Goal: Task Accomplishment & Management: Manage account settings

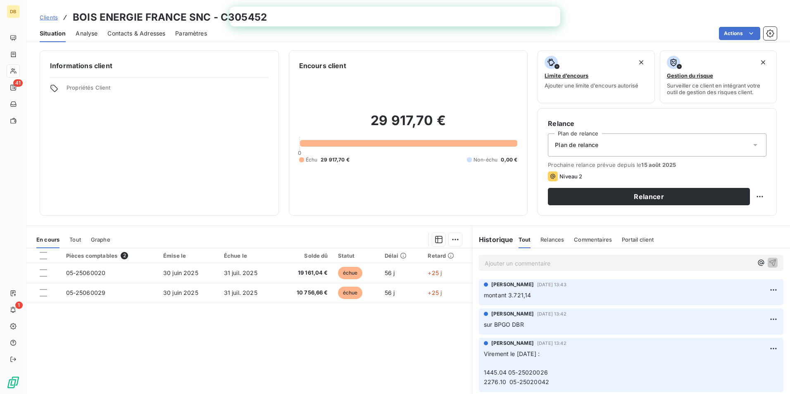
scroll to position [124, 0]
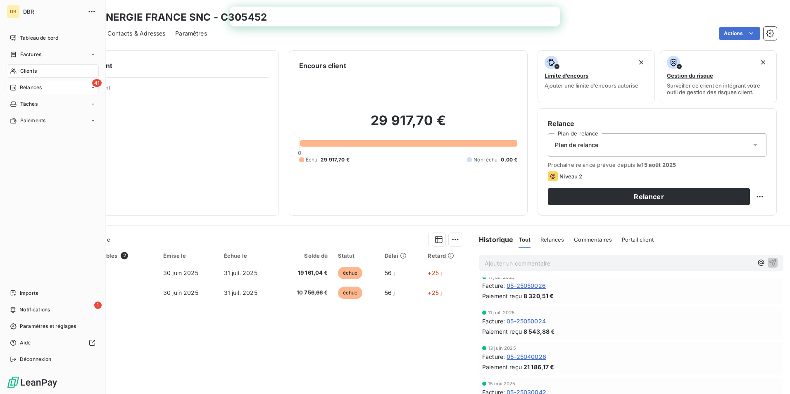
click at [29, 87] on span "Relances" at bounding box center [31, 87] width 22 height 7
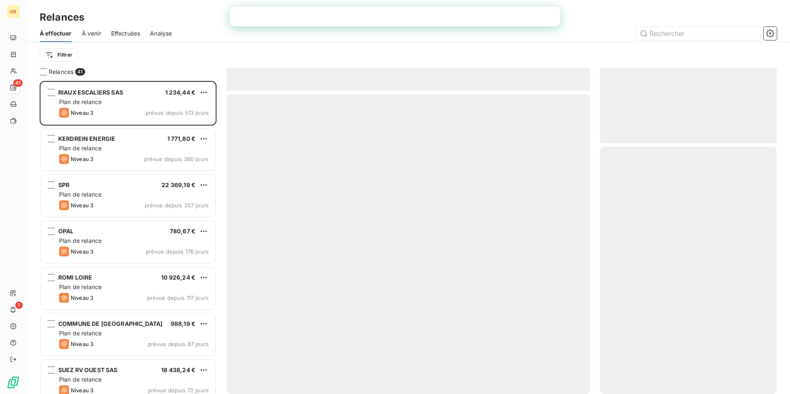
scroll to position [307, 171]
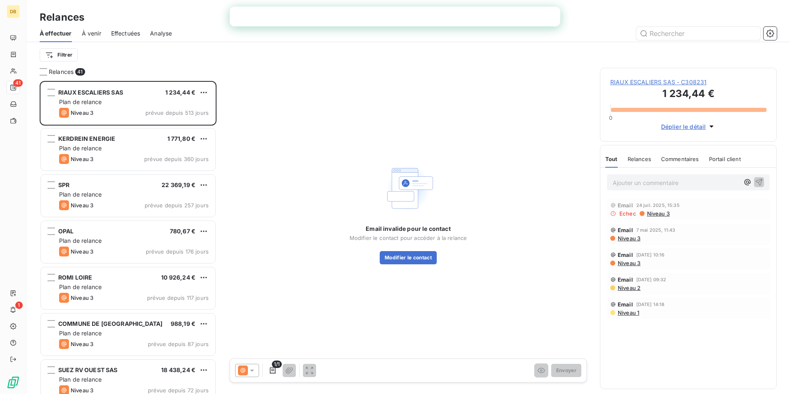
click at [121, 30] on span "Effectuées" at bounding box center [125, 33] width 29 height 8
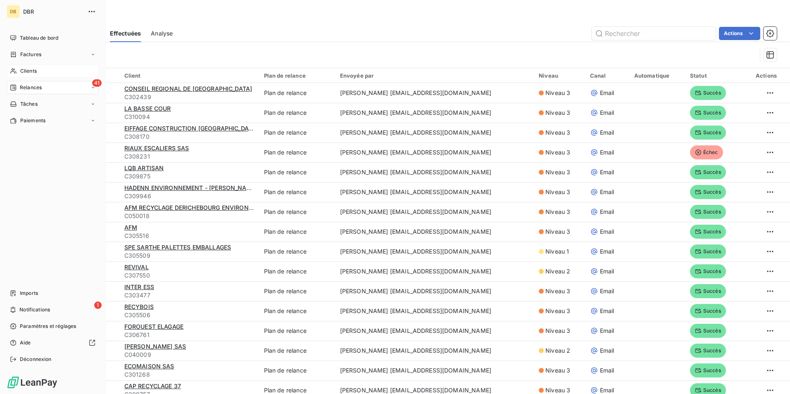
click at [47, 71] on div "Clients" at bounding box center [53, 70] width 92 height 13
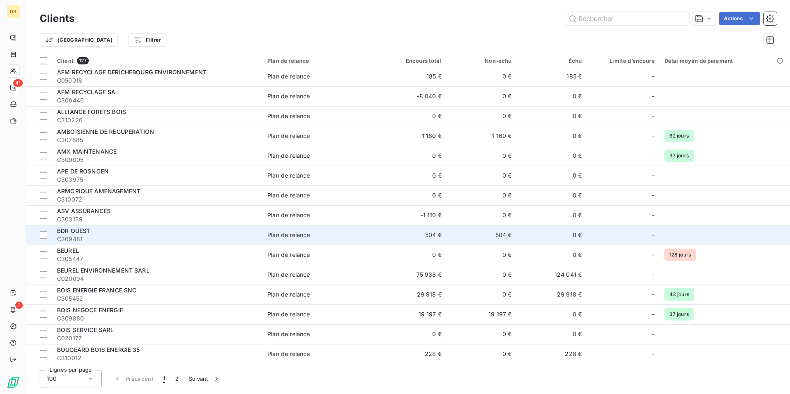
scroll to position [83, 0]
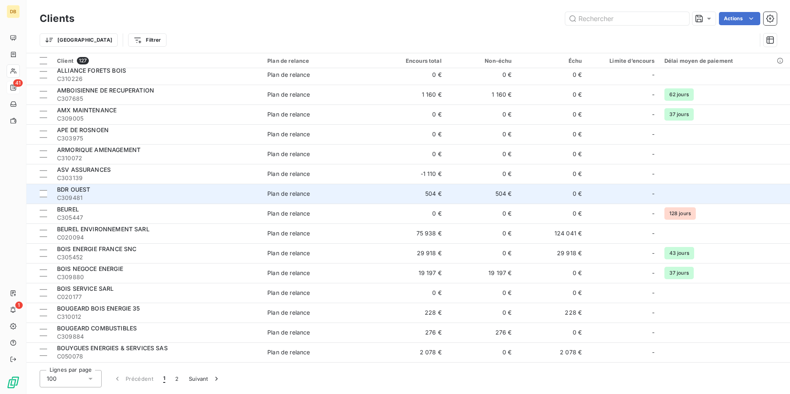
click at [499, 274] on td "19 197 €" at bounding box center [481, 273] width 70 height 20
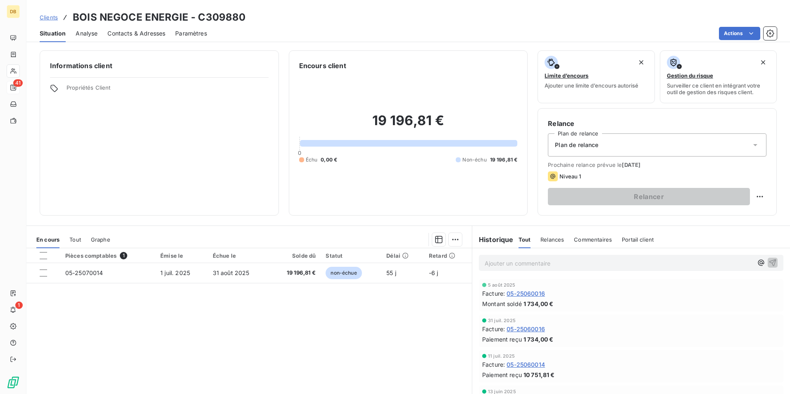
click at [634, 148] on div "Plan de relance" at bounding box center [657, 144] width 218 height 23
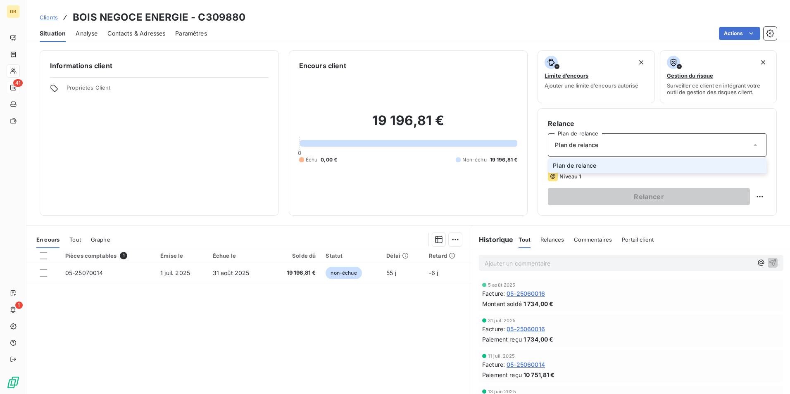
click at [634, 148] on div "Plan de relance" at bounding box center [657, 144] width 218 height 23
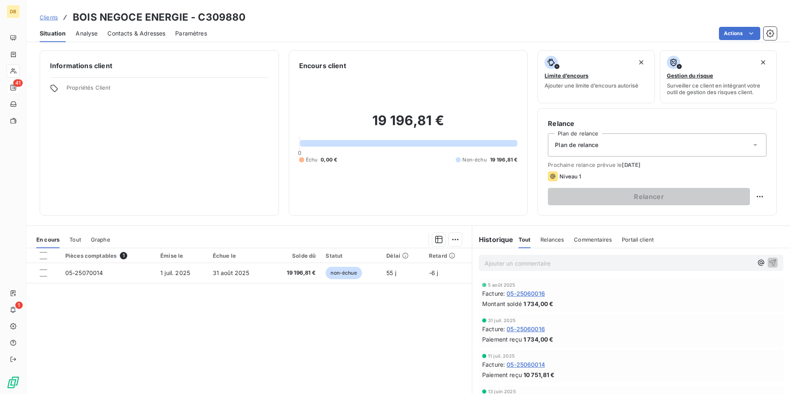
click at [540, 237] on span "Relances" at bounding box center [552, 239] width 24 height 7
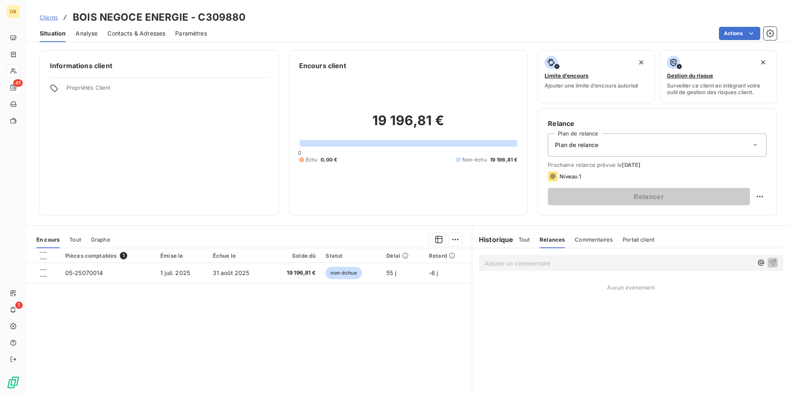
click at [518, 239] on span "Tout" at bounding box center [524, 239] width 12 height 7
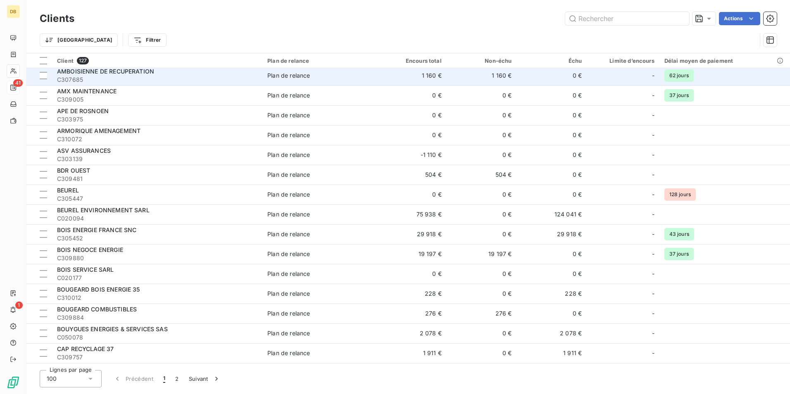
scroll to position [124, 0]
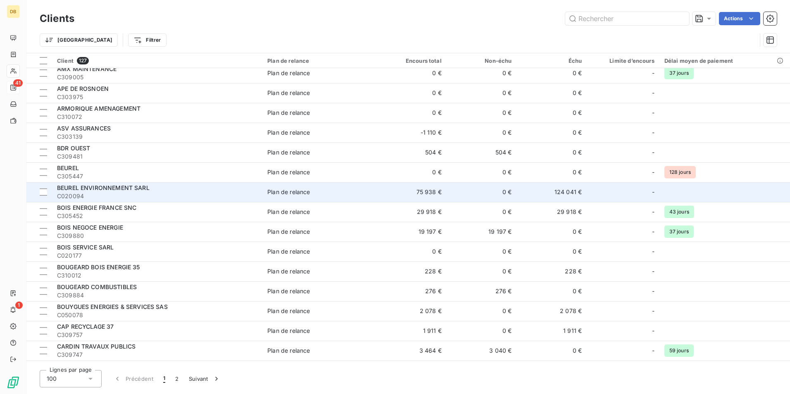
click at [294, 190] on div "Plan de relance" at bounding box center [288, 192] width 43 height 8
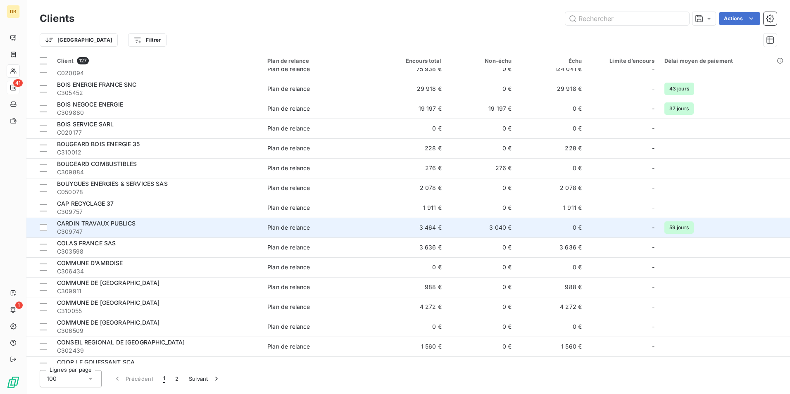
scroll to position [248, 0]
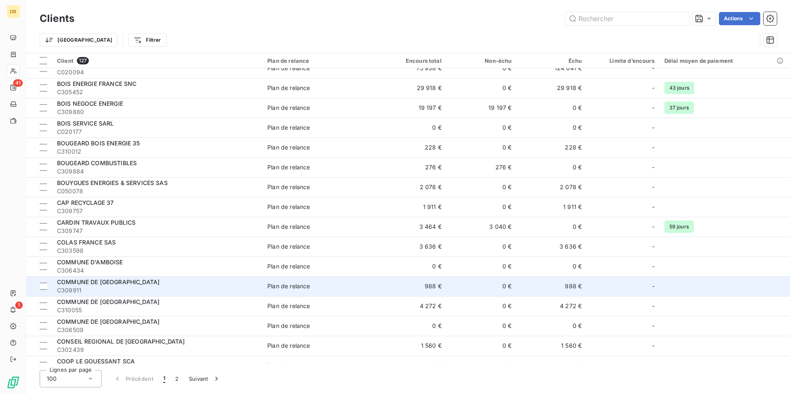
click at [291, 291] on td "Plan de relance" at bounding box center [319, 286] width 114 height 20
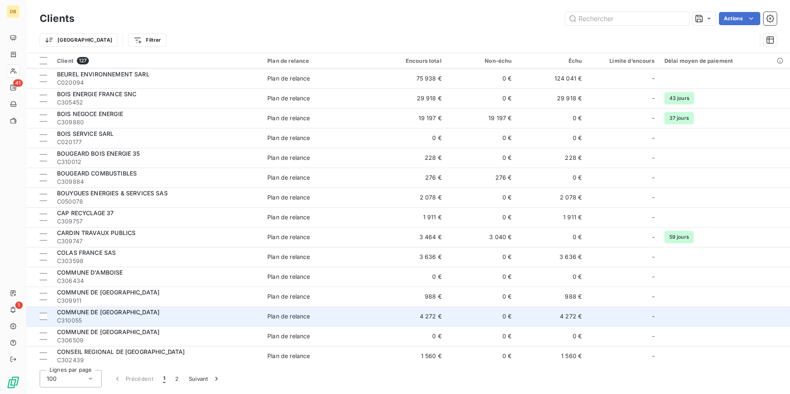
scroll to position [248, 0]
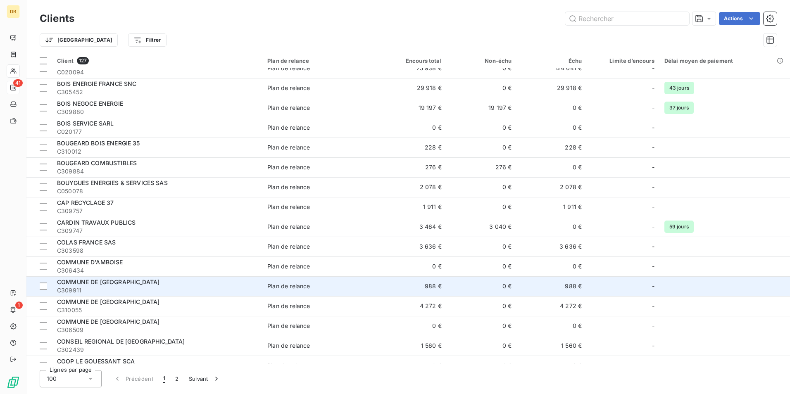
click at [274, 292] on td "Plan de relance" at bounding box center [319, 286] width 114 height 20
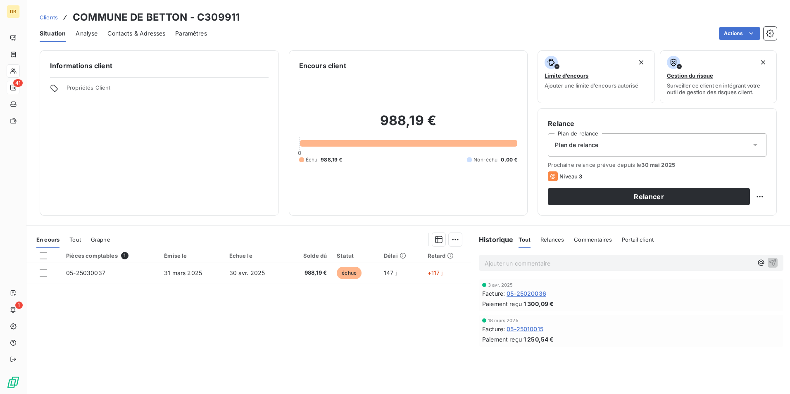
click at [549, 243] on div "Relances" at bounding box center [552, 239] width 24 height 17
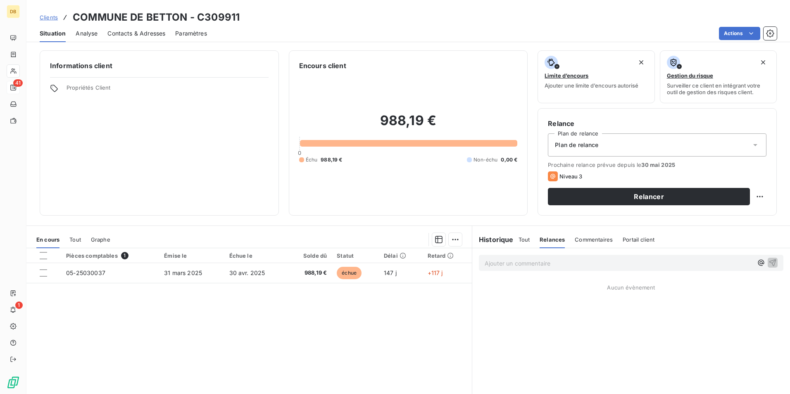
click at [524, 238] on span "Tout" at bounding box center [524, 239] width 12 height 7
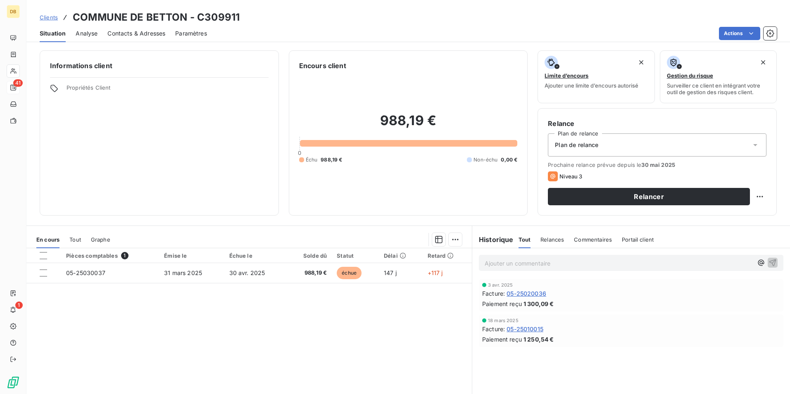
click at [512, 263] on p "Ajouter un commentaire ﻿" at bounding box center [618, 263] width 268 height 10
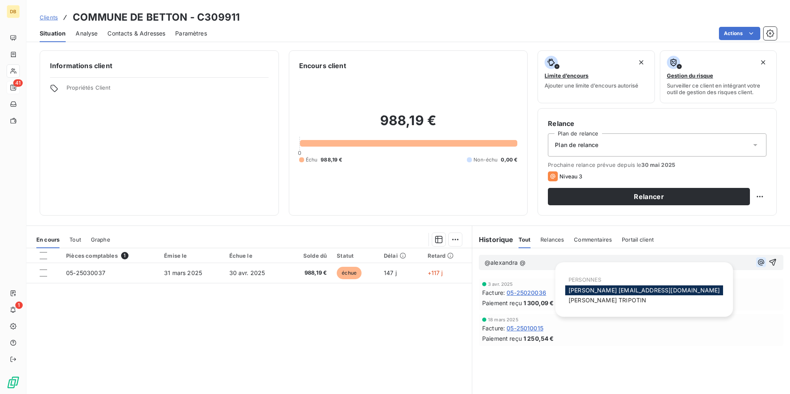
click at [756, 264] on icon "button" at bounding box center [760, 262] width 8 height 8
click at [619, 290] on span "[PERSON_NAME] [EMAIL_ADDRESS][DOMAIN_NAME]" at bounding box center [643, 290] width 151 height 7
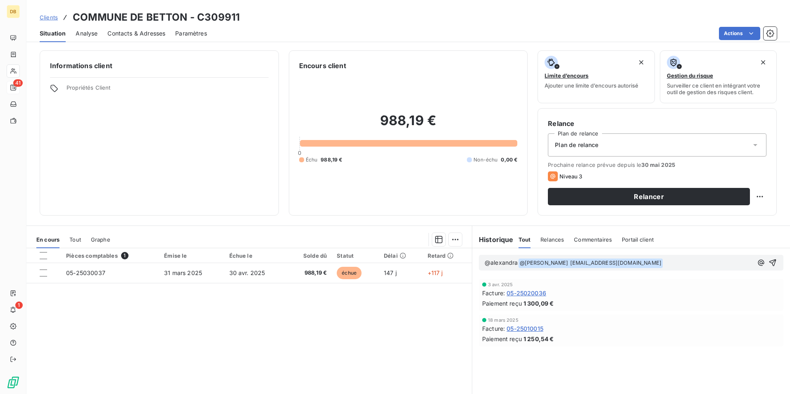
click at [497, 260] on span "@alexandra" at bounding box center [500, 262] width 33 height 7
click at [669, 260] on p "﻿ @ [PERSON_NAME] [EMAIL_ADDRESS][DOMAIN_NAME] ﻿ ﻿" at bounding box center [618, 263] width 268 height 10
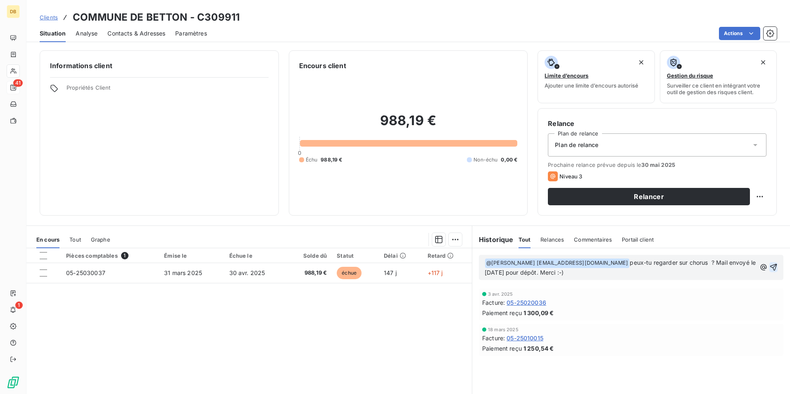
click at [769, 263] on icon "button" at bounding box center [773, 267] width 8 height 8
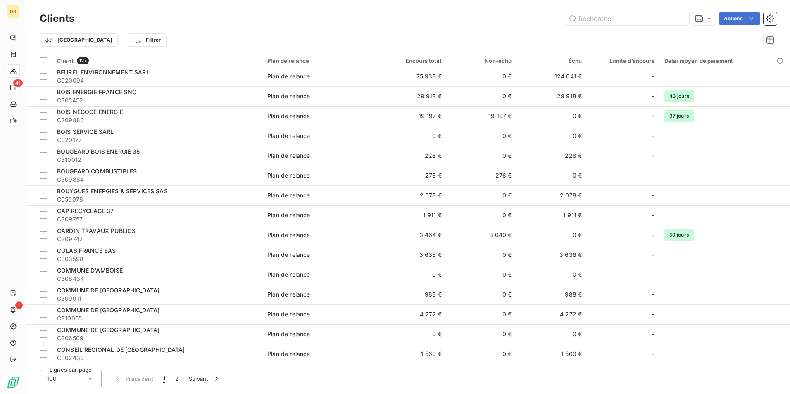
scroll to position [248, 0]
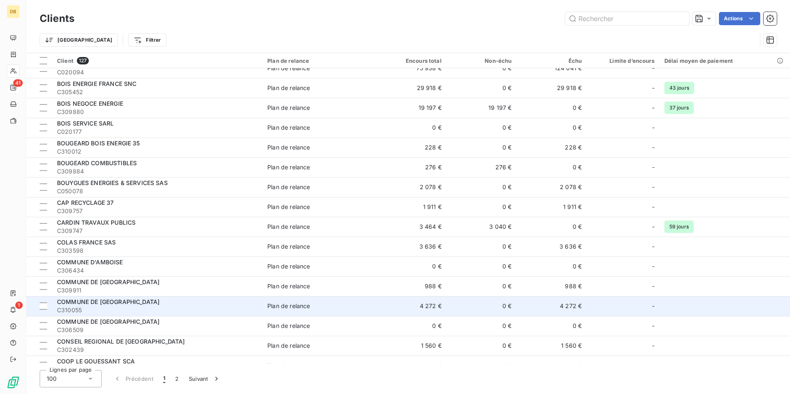
click at [280, 307] on div "Plan de relance" at bounding box center [288, 306] width 43 height 8
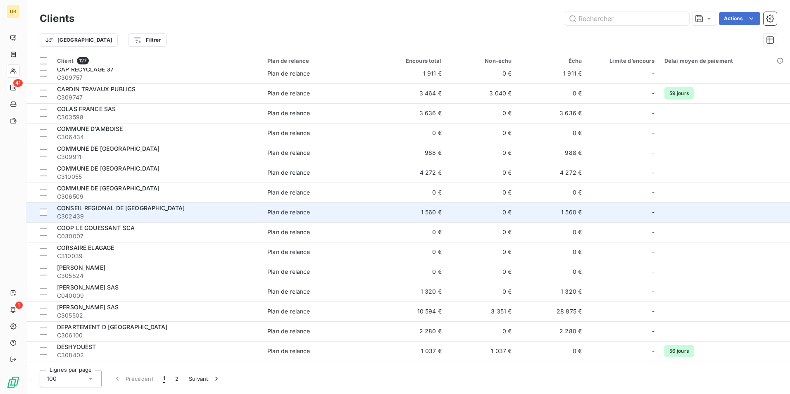
scroll to position [413, 0]
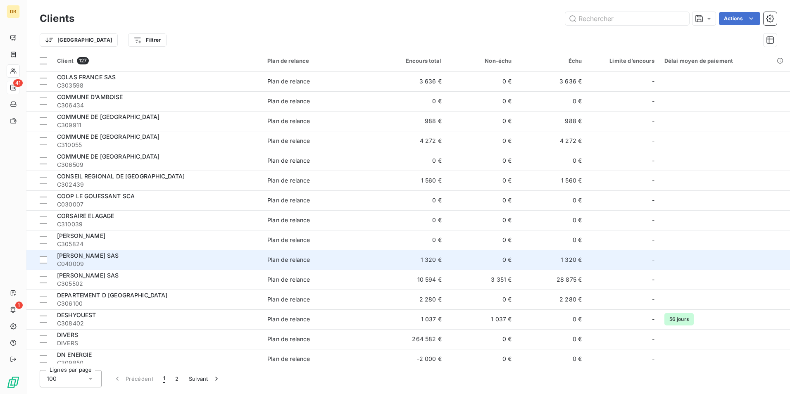
click at [183, 258] on div "[PERSON_NAME] SAS" at bounding box center [157, 255] width 200 height 8
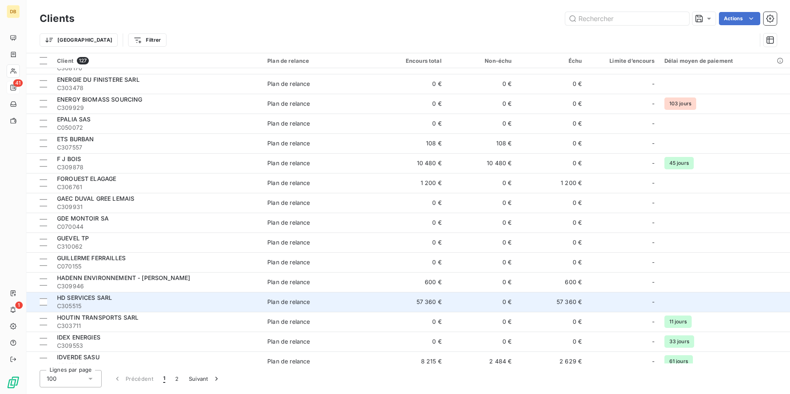
scroll to position [867, 0]
click at [137, 299] on div "HD SERVICES SARL" at bounding box center [157, 297] width 200 height 8
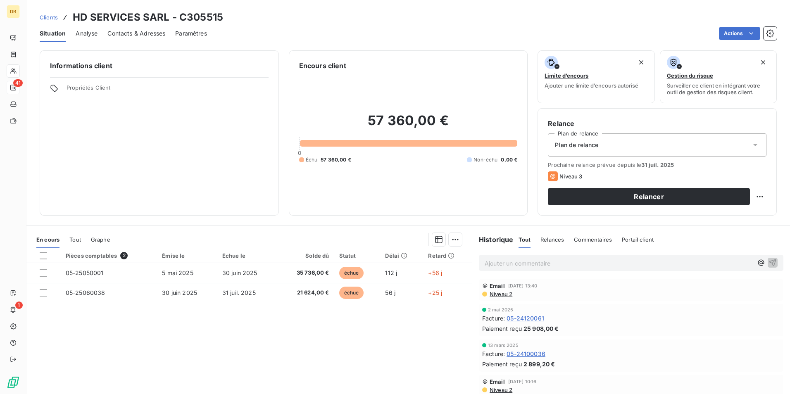
click at [549, 238] on span "Relances" at bounding box center [552, 239] width 24 height 7
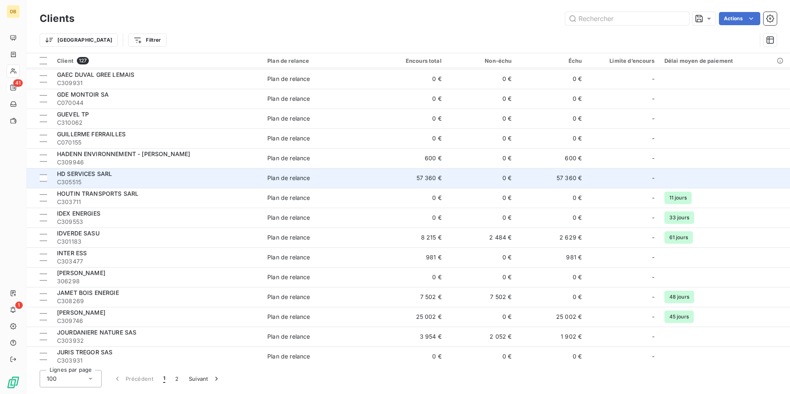
scroll to position [991, 0]
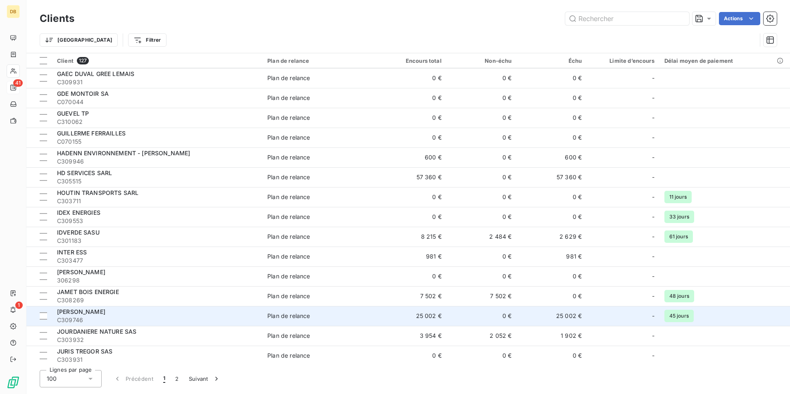
click at [294, 320] on td "Plan de relance" at bounding box center [319, 316] width 114 height 20
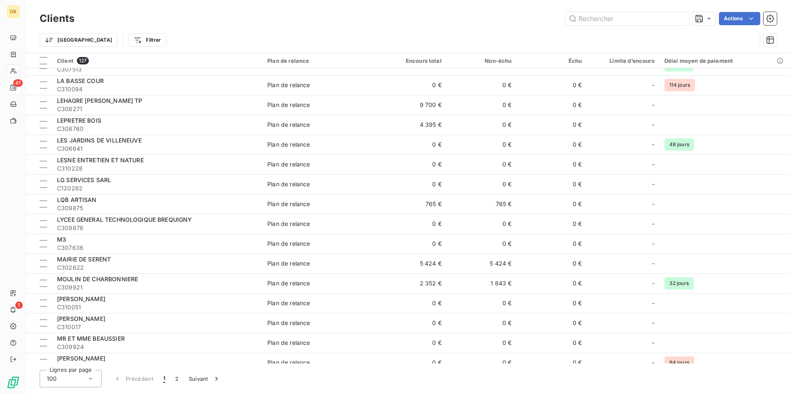
scroll to position [1321, 0]
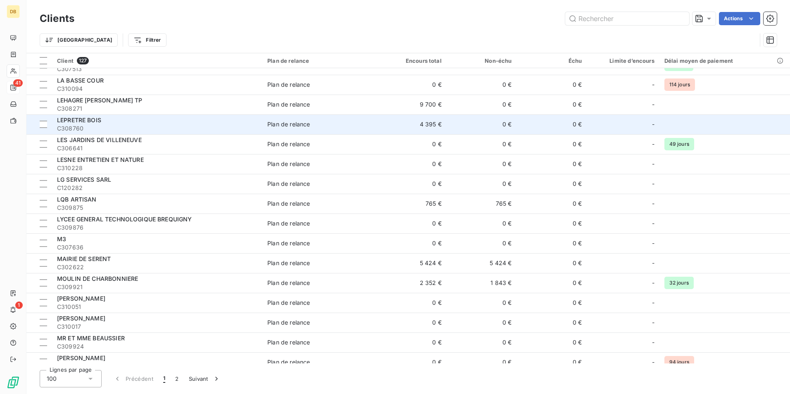
click at [286, 122] on div "Plan de relance" at bounding box center [288, 124] width 43 height 8
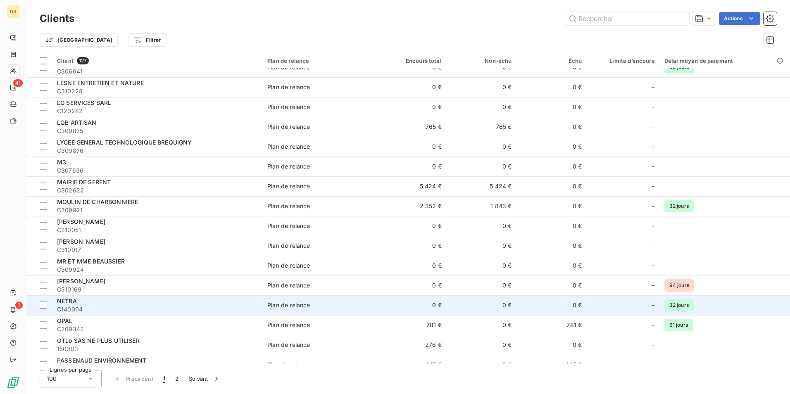
scroll to position [1404, 0]
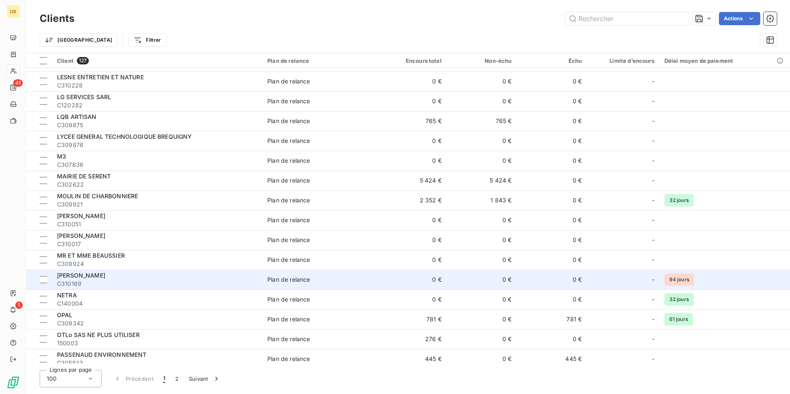
click at [285, 282] on div "Plan de relance" at bounding box center [288, 279] width 43 height 8
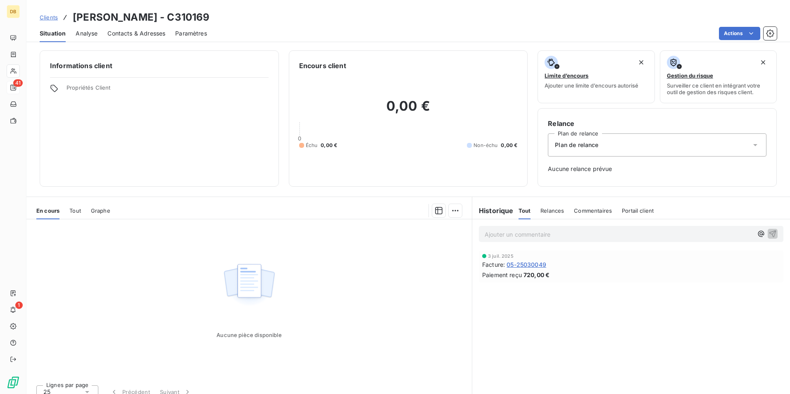
click at [79, 212] on span "Tout" at bounding box center [75, 210] width 12 height 7
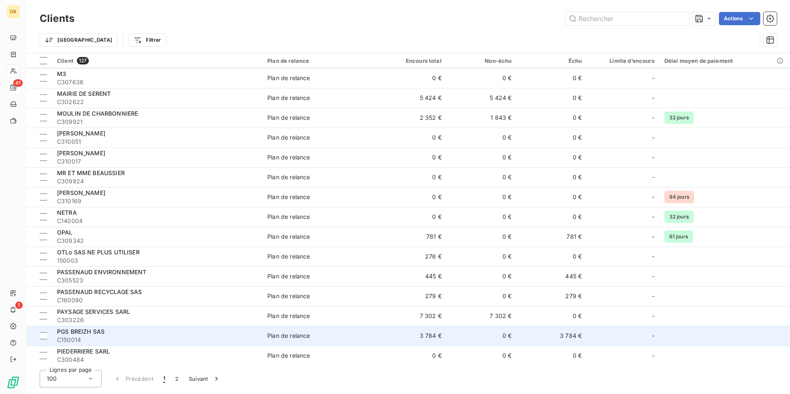
scroll to position [1528, 0]
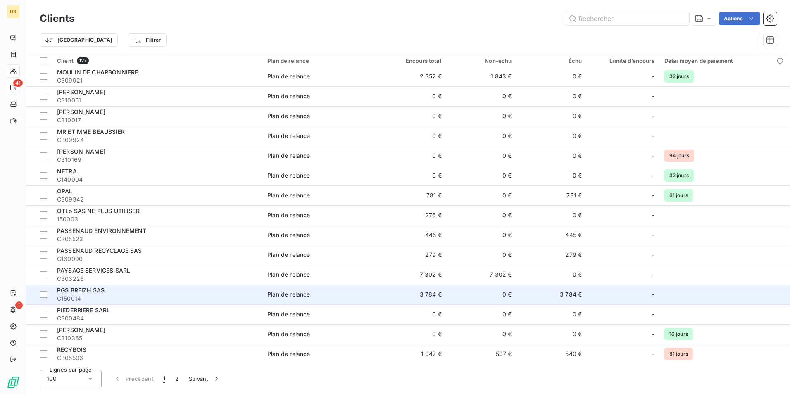
click at [224, 292] on div "PGS BREIZH SAS" at bounding box center [157, 290] width 200 height 8
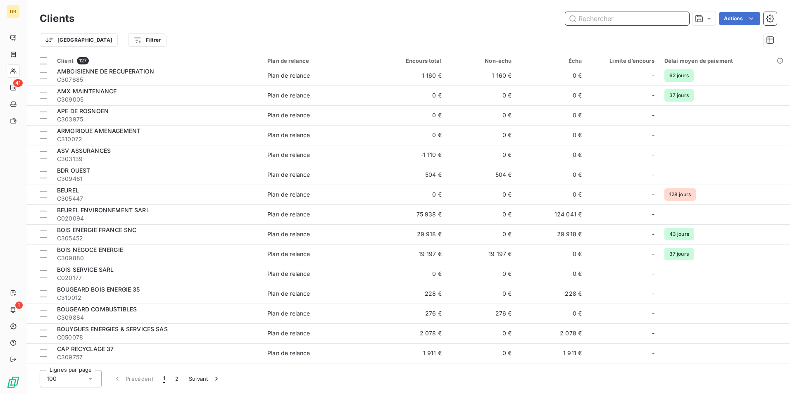
scroll to position [1687, 0]
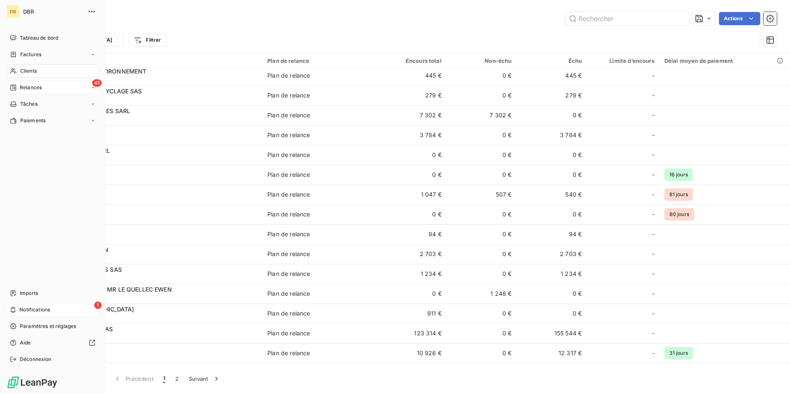
click at [49, 304] on div "1 Notifications" at bounding box center [53, 309] width 92 height 13
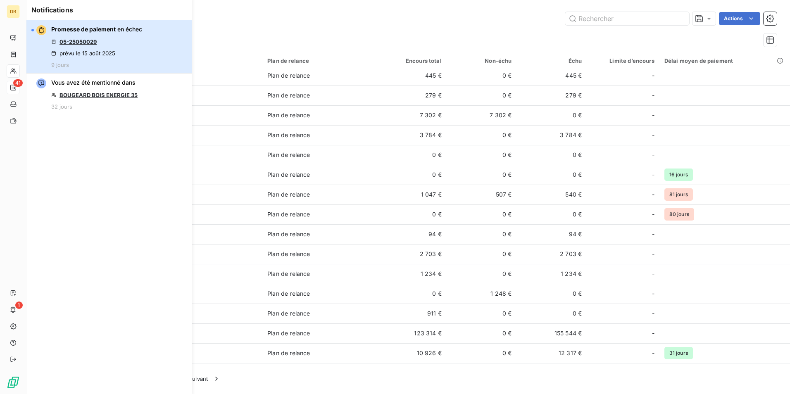
click at [128, 53] on div "Promesse de paiement en échec 05-25050029 prévu le [DATE] 9 jours" at bounding box center [96, 46] width 91 height 43
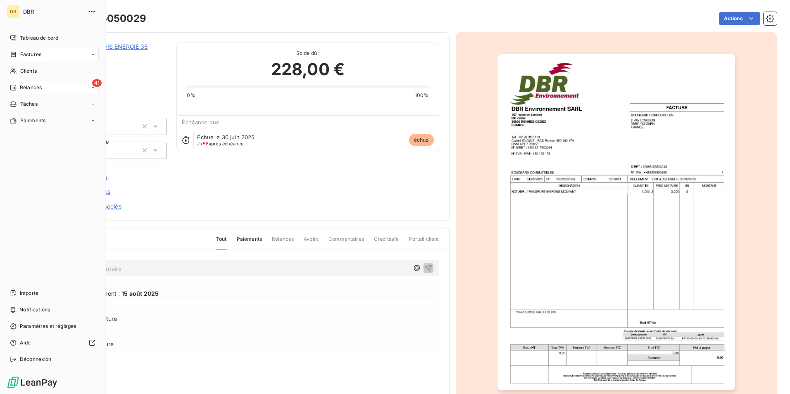
click at [48, 192] on div "Tableau de bord Factures Clients 41 Relances Tâches Paiements Imports Notificat…" at bounding box center [53, 198] width 92 height 334
click at [30, 123] on span "Paiements" at bounding box center [32, 120] width 25 height 7
